Goal: Task Accomplishment & Management: Manage account settings

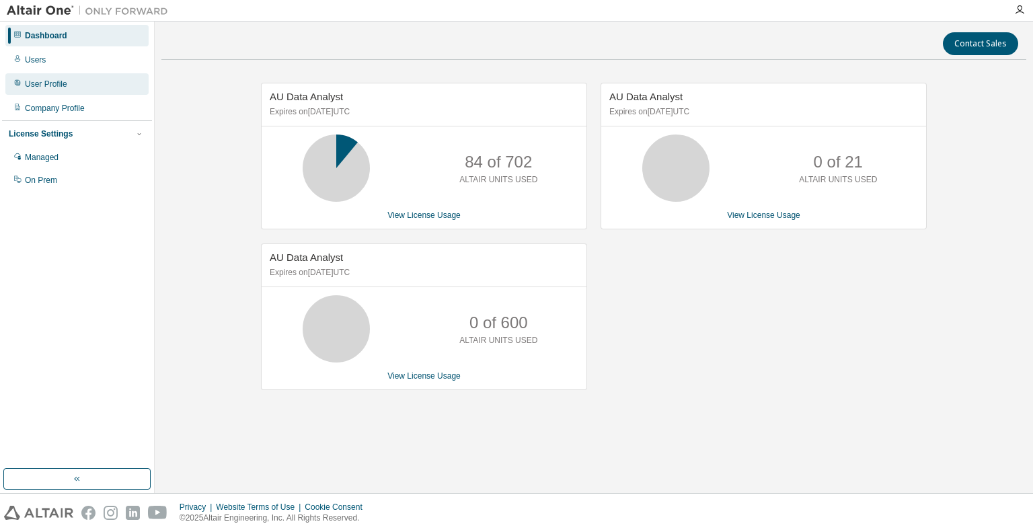
click at [59, 91] on div "User Profile" at bounding box center [76, 84] width 143 height 22
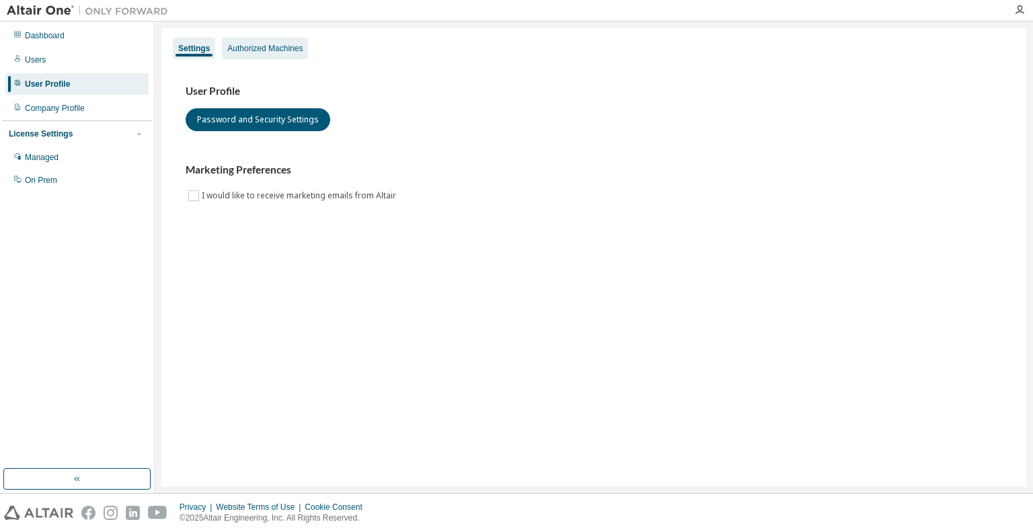
click at [273, 48] on div "Authorized Machines" at bounding box center [264, 48] width 75 height 11
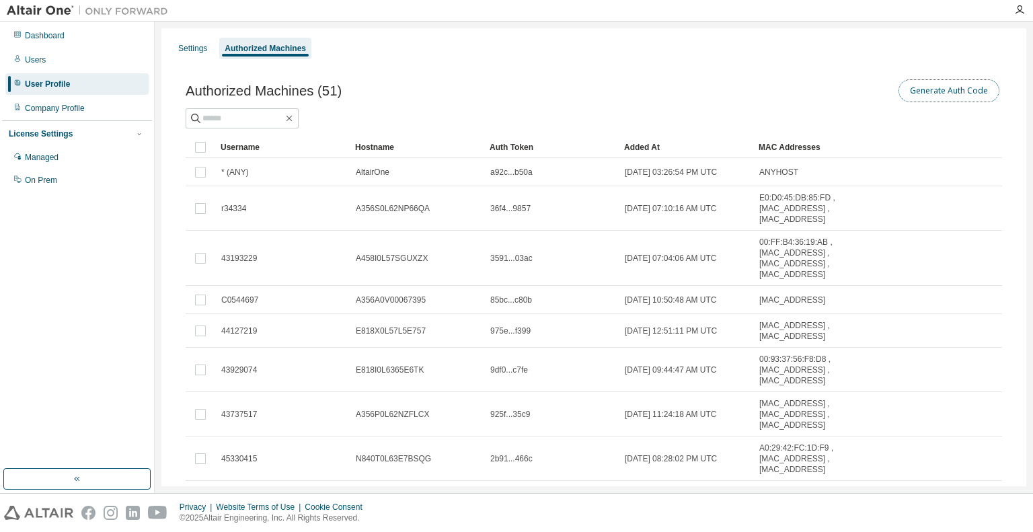
click at [974, 98] on button "Generate Auth Code" at bounding box center [949, 90] width 101 height 23
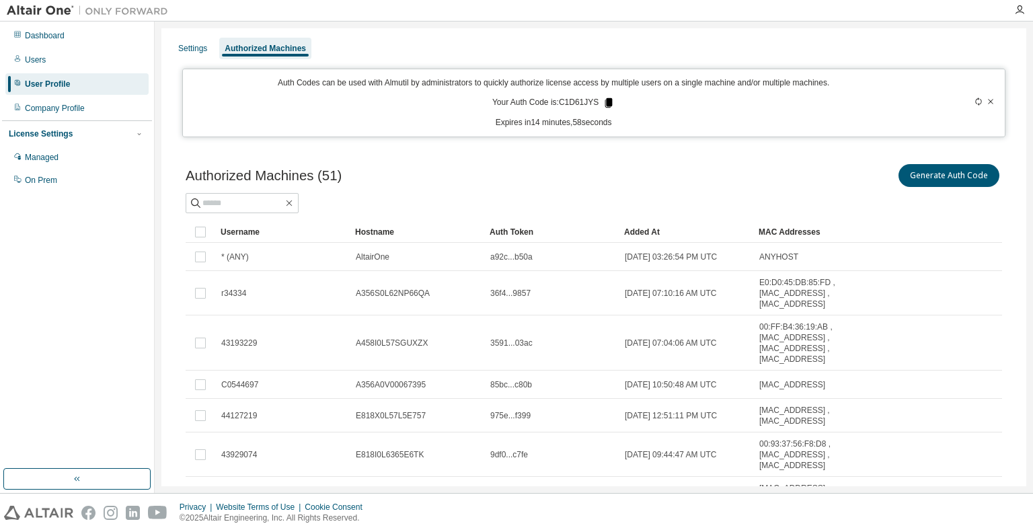
click at [607, 104] on icon at bounding box center [608, 102] width 7 height 9
